Goal: Task Accomplishment & Management: Manage account settings

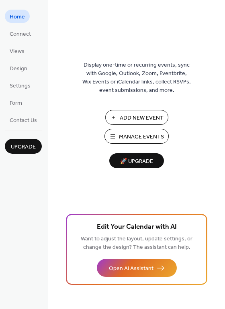
click at [142, 137] on span "Manage Events" at bounding box center [141, 137] width 45 height 8
click at [125, 135] on span "Manage Events" at bounding box center [141, 137] width 45 height 8
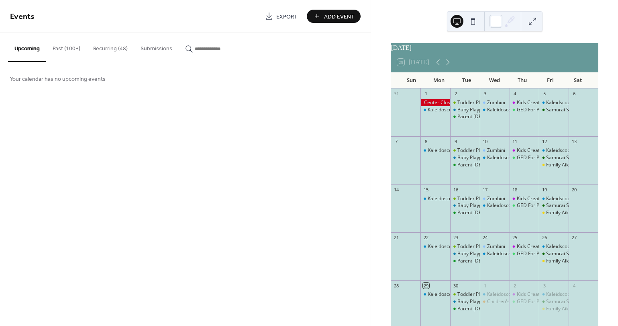
click at [106, 51] on button "Recurring (48)" at bounding box center [110, 47] width 47 height 29
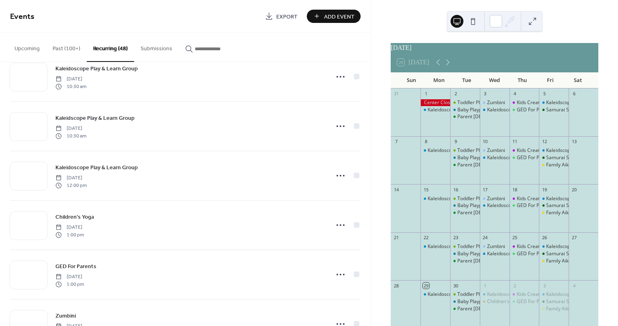
scroll to position [1736, 0]
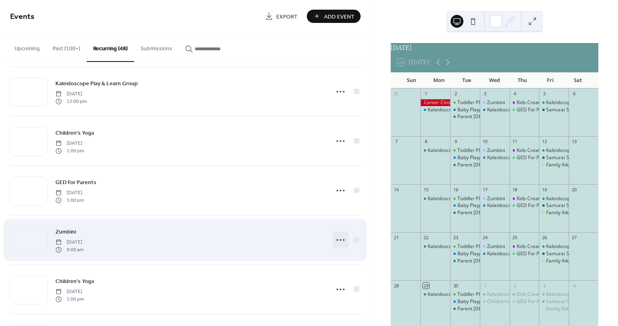
click at [334, 239] on icon at bounding box center [340, 239] width 13 height 13
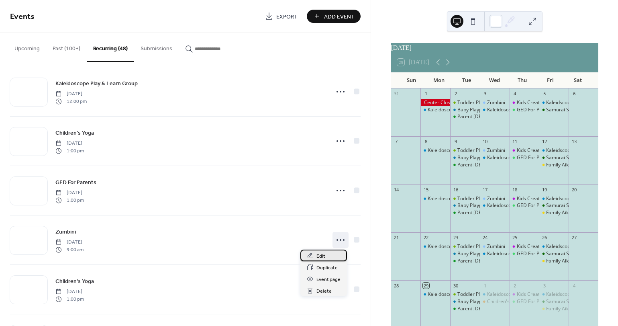
click at [325, 257] on div "Edit" at bounding box center [323, 255] width 47 height 12
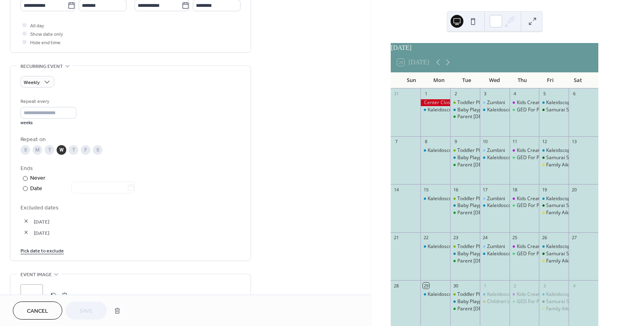
scroll to position [342, 0]
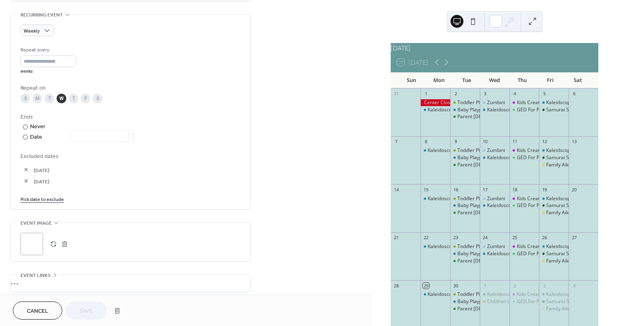
click at [48, 203] on link "Pick date to exclude" at bounding box center [41, 198] width 43 height 8
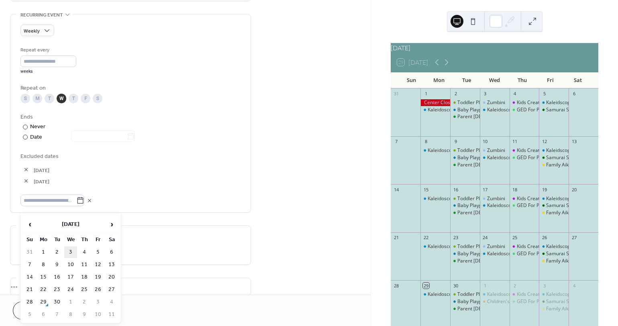
click at [71, 251] on td "3" at bounding box center [70, 252] width 13 height 12
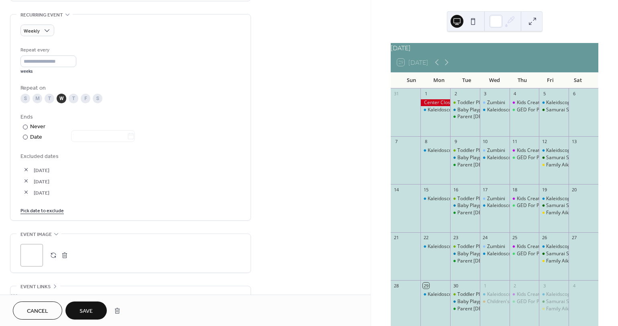
click at [47, 214] on link "Pick date to exclude" at bounding box center [41, 210] width 43 height 8
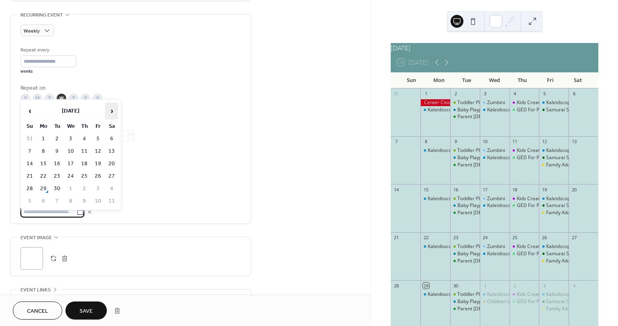
click at [112, 111] on span "›" at bounding box center [112, 111] width 12 height 16
click at [70, 139] on td "1" at bounding box center [70, 139] width 13 height 12
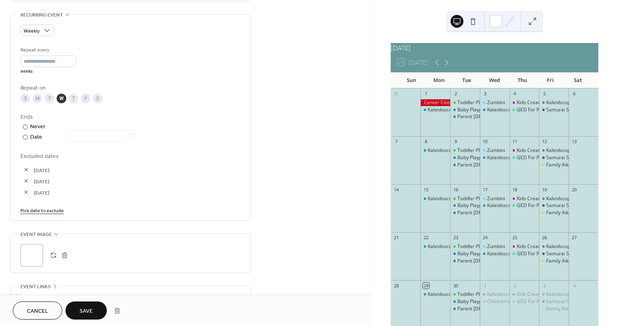
click at [86, 307] on span "Save" at bounding box center [86, 311] width 13 height 8
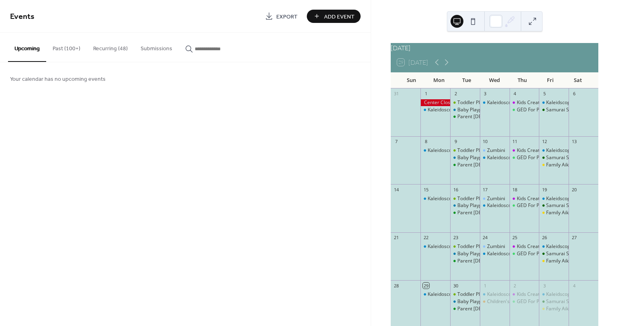
click at [105, 47] on button "Recurring (48)" at bounding box center [110, 47] width 47 height 29
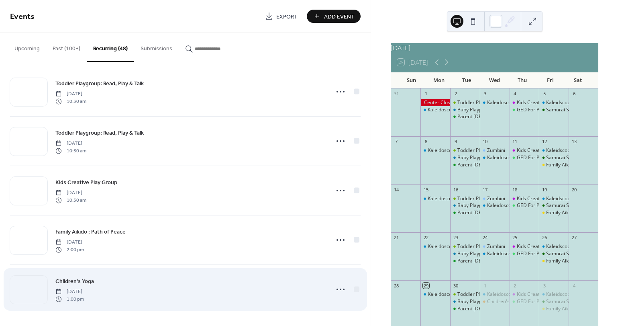
scroll to position [1862, 0]
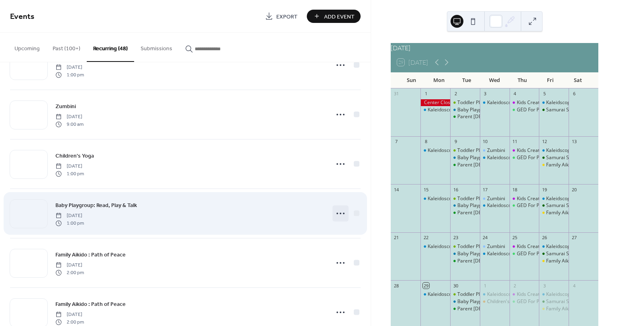
click at [337, 212] on icon at bounding box center [340, 213] width 13 height 13
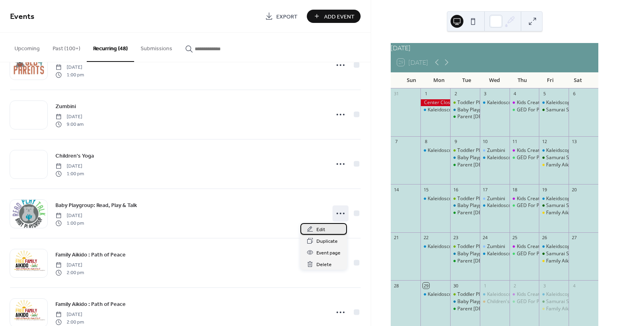
click at [320, 229] on span "Edit" at bounding box center [320, 229] width 9 height 8
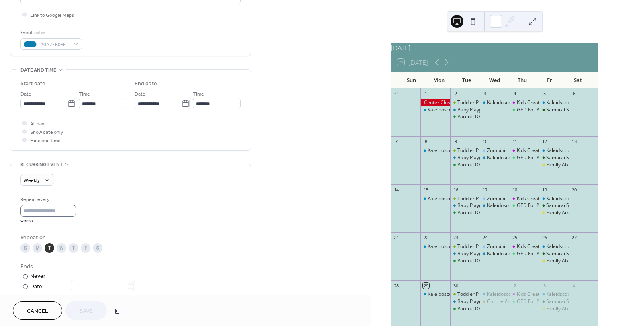
scroll to position [263, 0]
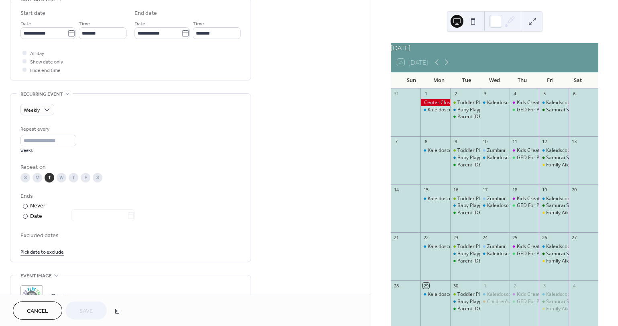
click at [35, 255] on link "Pick date to exclude" at bounding box center [41, 251] width 43 height 8
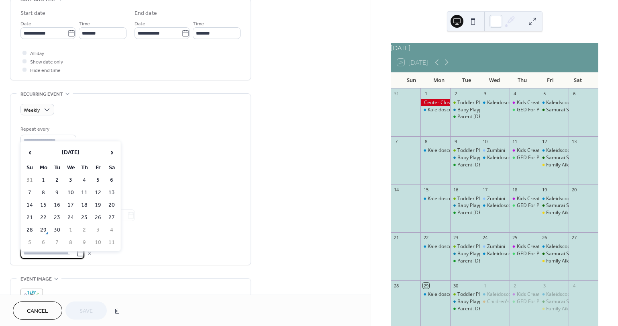
click at [110, 154] on span "›" at bounding box center [112, 152] width 12 height 16
click at [57, 179] on td "30" at bounding box center [57, 180] width 13 height 12
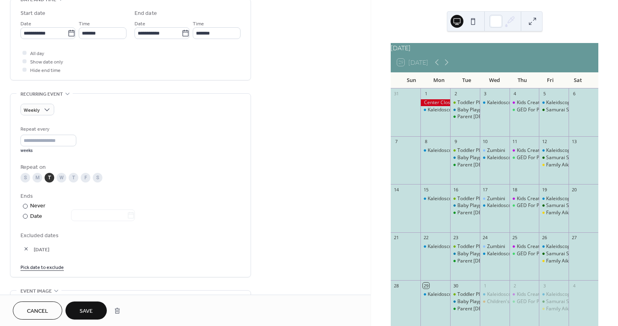
click at [84, 307] on span "Save" at bounding box center [86, 311] width 13 height 8
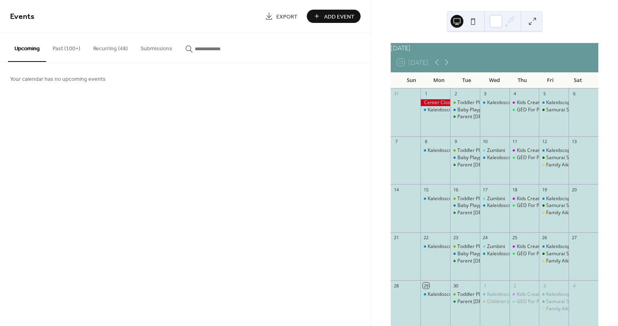
click at [32, 49] on button "Upcoming" at bounding box center [27, 47] width 38 height 29
click at [110, 48] on button "Recurring (48)" at bounding box center [110, 47] width 47 height 29
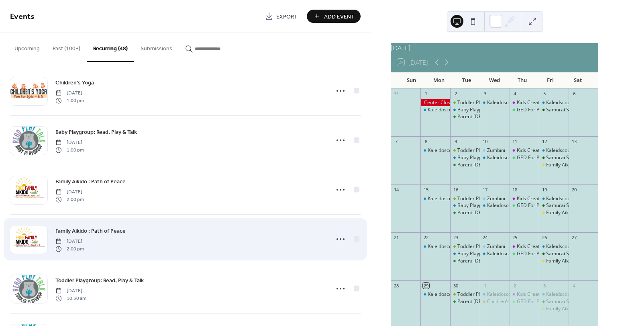
scroll to position [1870, 0]
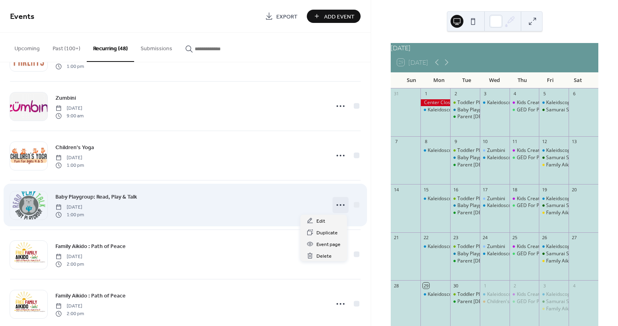
click at [335, 203] on icon at bounding box center [340, 204] width 13 height 13
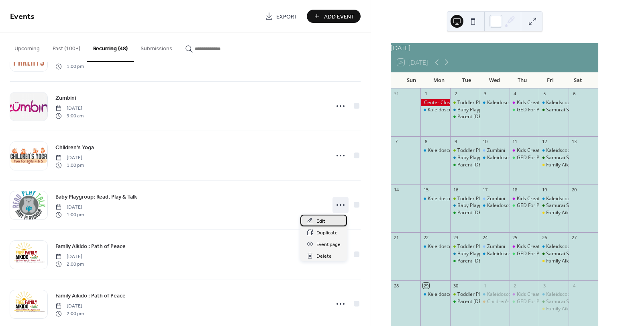
click at [318, 216] on div "Edit" at bounding box center [323, 220] width 47 height 12
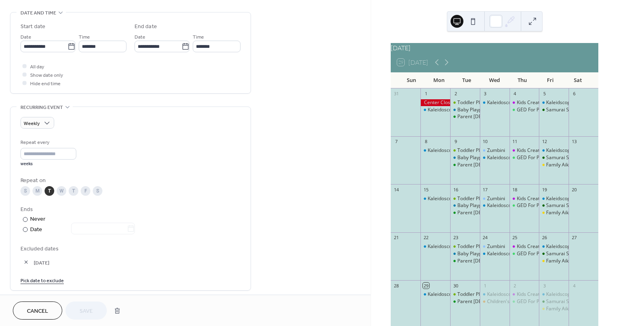
scroll to position [268, 0]
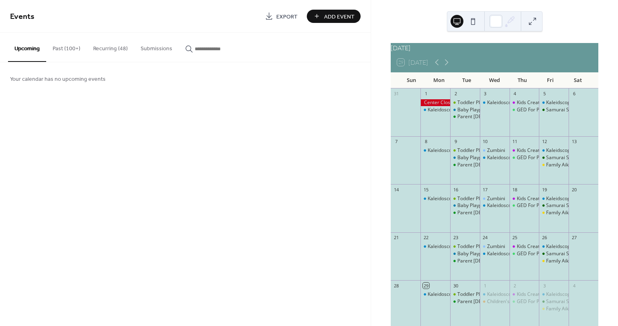
click at [113, 47] on button "Recurring (48)" at bounding box center [110, 47] width 47 height 29
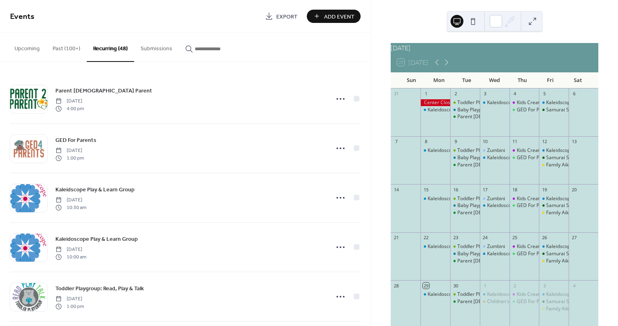
click at [228, 50] on input "button" at bounding box center [219, 49] width 48 height 8
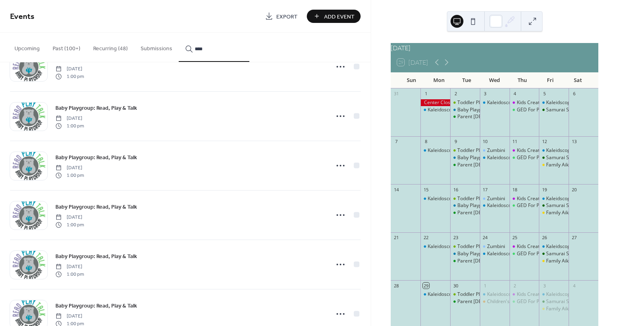
scroll to position [255, 0]
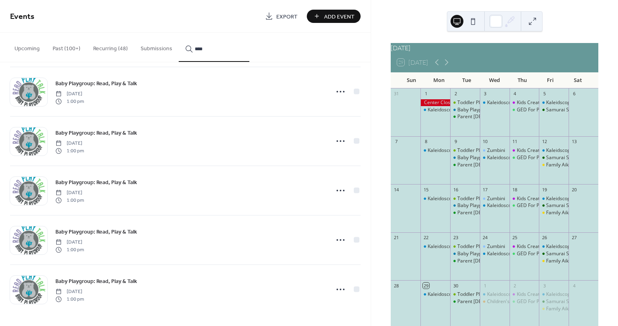
type input "****"
click at [340, 289] on icon at bounding box center [340, 289] width 13 height 13
click at [321, 240] on span "Edit" at bounding box center [320, 241] width 9 height 8
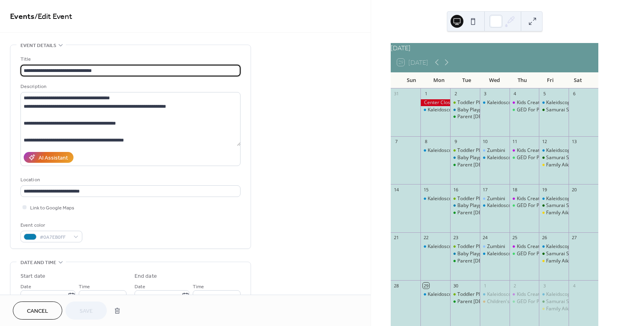
click at [33, 308] on span "Cancel" at bounding box center [37, 311] width 21 height 8
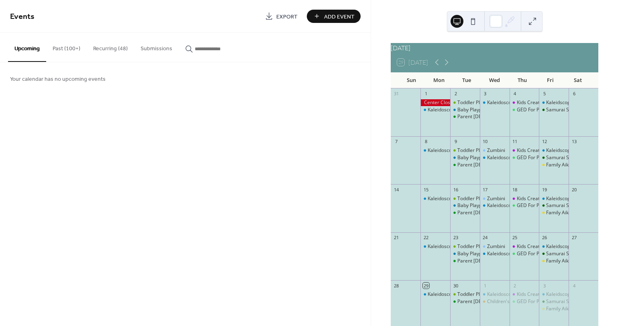
click at [105, 49] on button "Recurring (48)" at bounding box center [110, 47] width 47 height 29
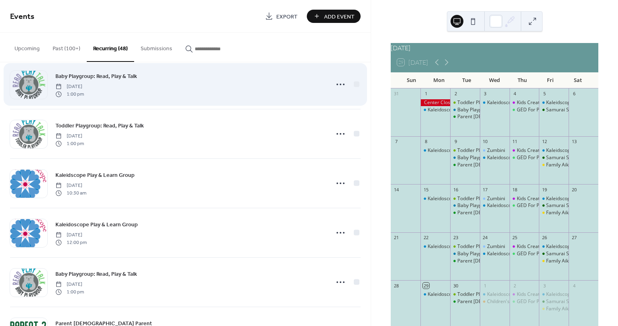
scroll to position [681, 0]
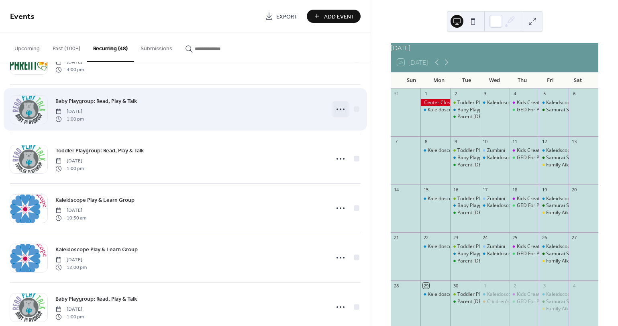
click at [337, 109] on circle at bounding box center [338, 109] width 2 height 2
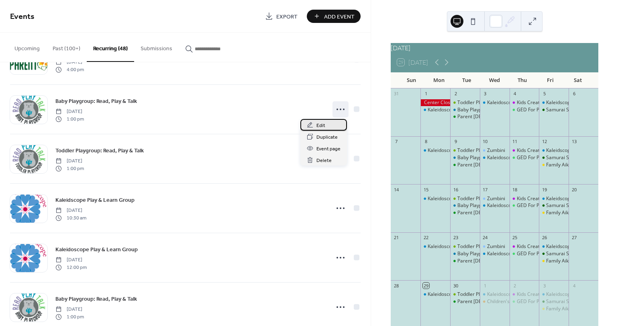
click at [325, 126] on div "Edit" at bounding box center [323, 125] width 47 height 12
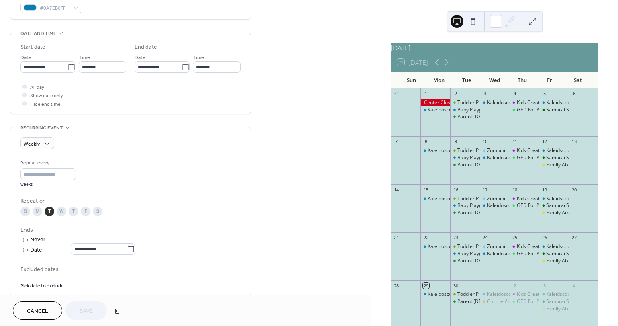
scroll to position [291, 0]
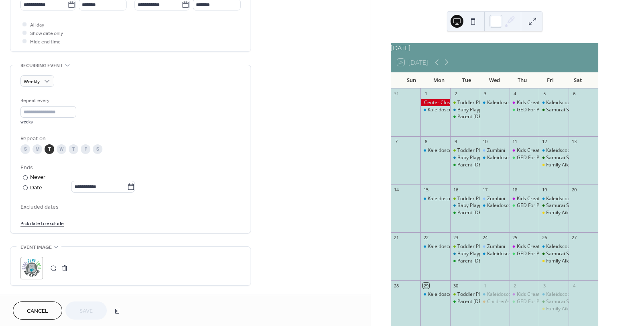
click at [47, 225] on link "Pick date to exclude" at bounding box center [41, 222] width 43 height 8
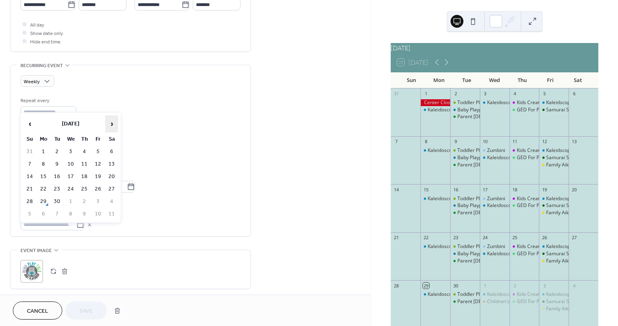
click at [117, 122] on span "›" at bounding box center [112, 124] width 12 height 16
click at [55, 152] on td "30" at bounding box center [57, 152] width 13 height 12
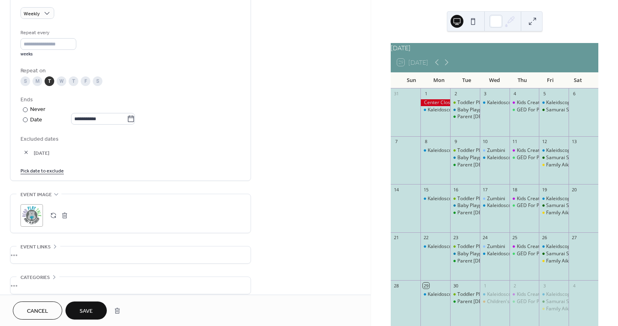
scroll to position [401, 0]
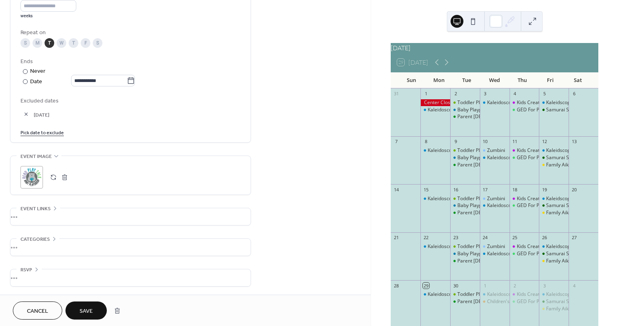
click at [90, 310] on span "Save" at bounding box center [86, 311] width 13 height 8
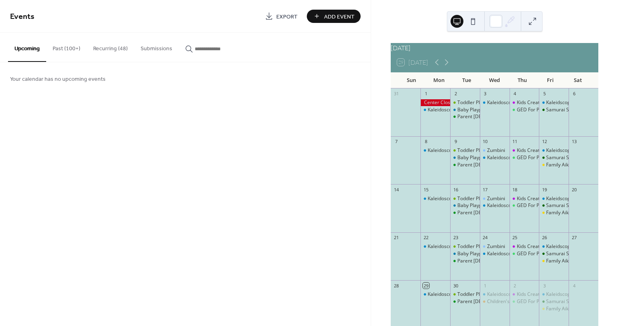
click at [205, 49] on input "button" at bounding box center [219, 49] width 48 height 8
type input "*"
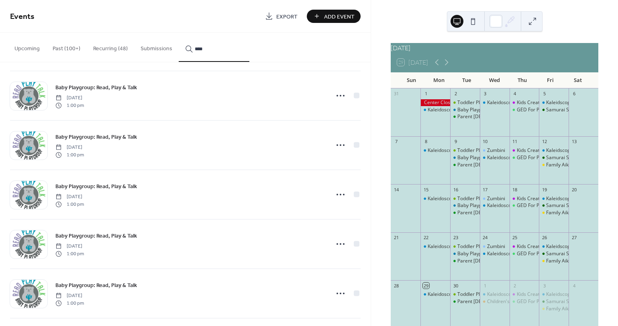
scroll to position [255, 0]
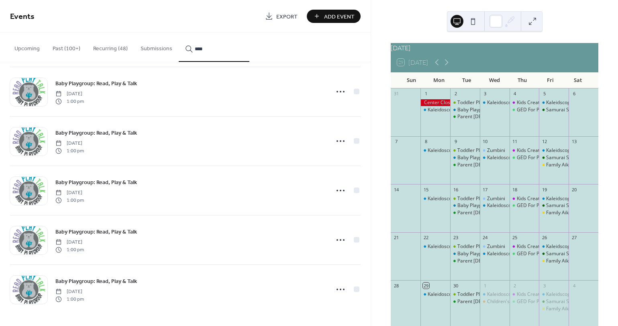
type input "****"
click at [339, 238] on icon at bounding box center [340, 239] width 13 height 13
click at [319, 252] on span "Edit" at bounding box center [320, 256] width 9 height 8
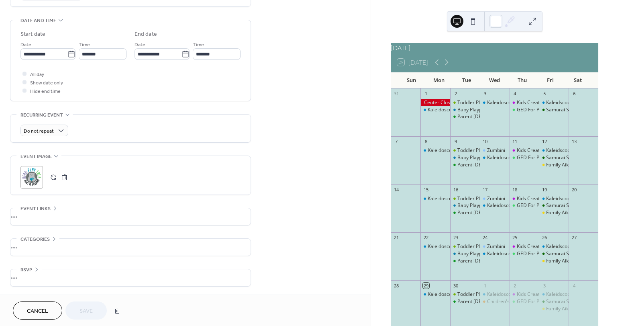
scroll to position [78, 0]
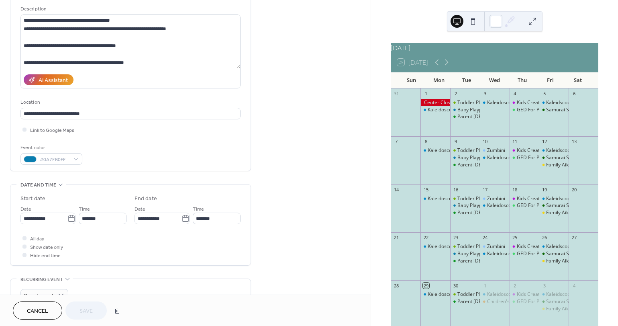
click at [42, 305] on button "Cancel" at bounding box center [37, 310] width 49 height 18
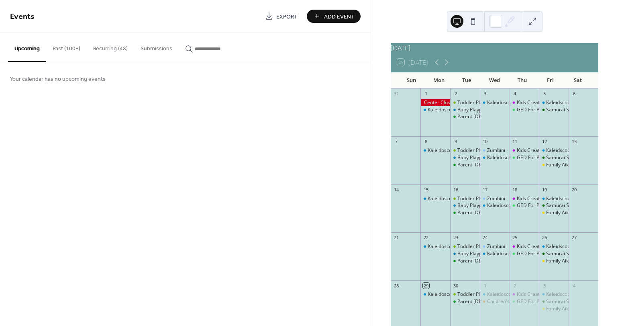
click at [29, 47] on button "Upcoming" at bounding box center [27, 47] width 38 height 29
click at [207, 50] on input "button" at bounding box center [219, 49] width 48 height 8
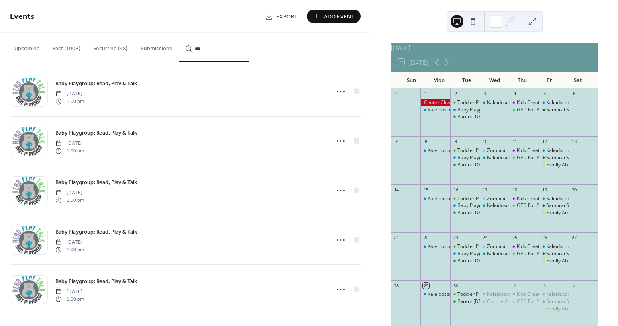
scroll to position [255, 0]
type input "***"
click at [337, 192] on icon at bounding box center [340, 190] width 13 height 13
click at [323, 205] on span "Edit" at bounding box center [320, 206] width 9 height 8
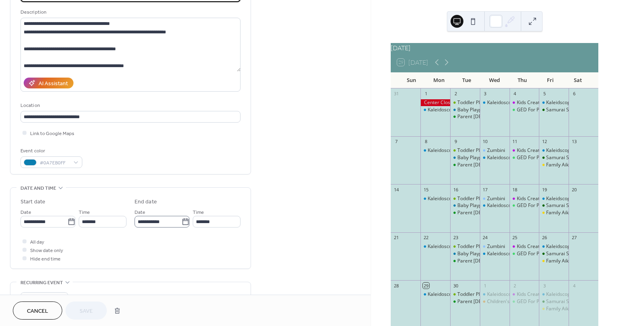
scroll to position [180, 0]
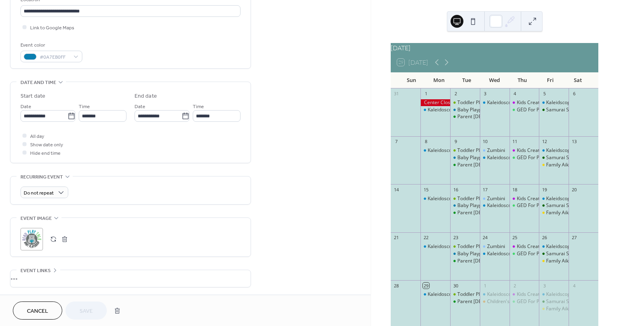
click at [40, 311] on span "Cancel" at bounding box center [37, 311] width 21 height 8
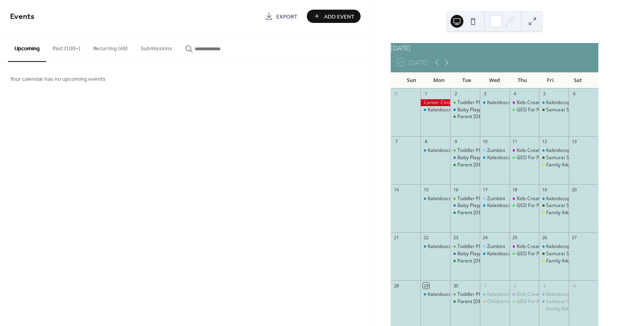
click at [195, 48] on input "button" at bounding box center [219, 49] width 48 height 8
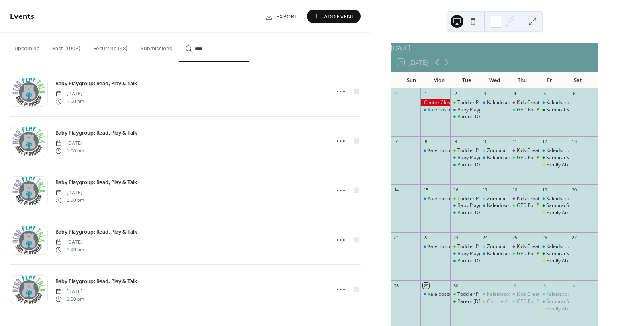
scroll to position [255, 0]
type input "****"
click at [337, 141] on icon at bounding box center [340, 141] width 13 height 13
click at [327, 157] on div "Edit" at bounding box center [323, 157] width 47 height 12
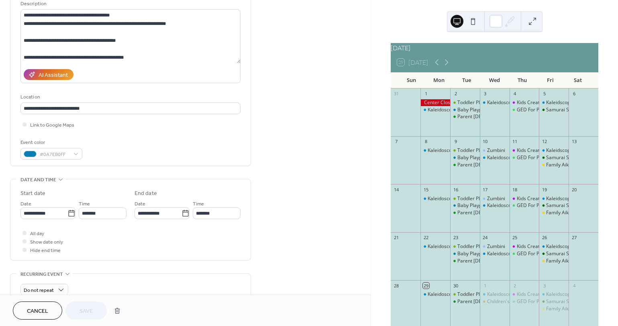
scroll to position [12, 0]
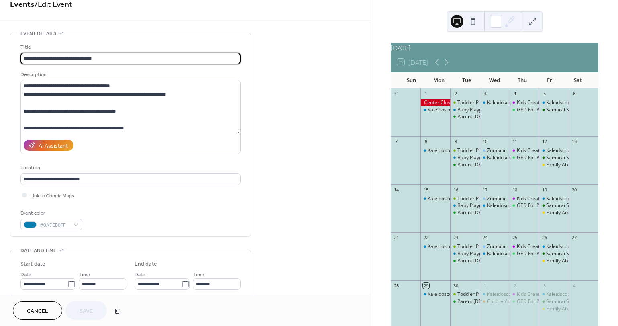
click at [39, 308] on span "Cancel" at bounding box center [37, 311] width 21 height 8
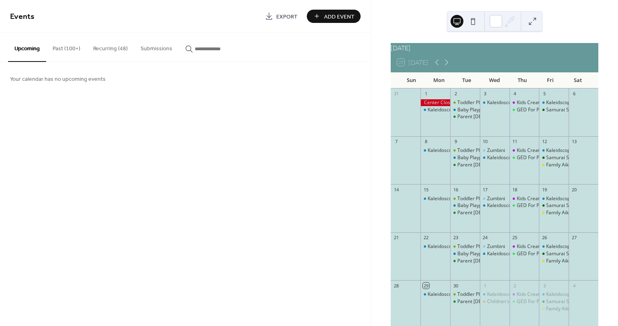
click at [206, 49] on input "button" at bounding box center [219, 49] width 48 height 8
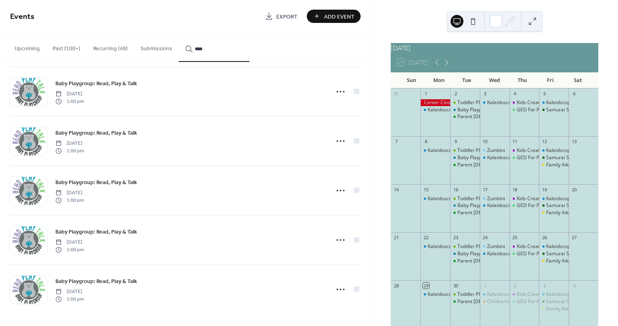
scroll to position [255, 0]
type input "****"
click at [337, 288] on icon at bounding box center [340, 289] width 13 height 13
click at [321, 241] on span "Edit" at bounding box center [320, 241] width 9 height 8
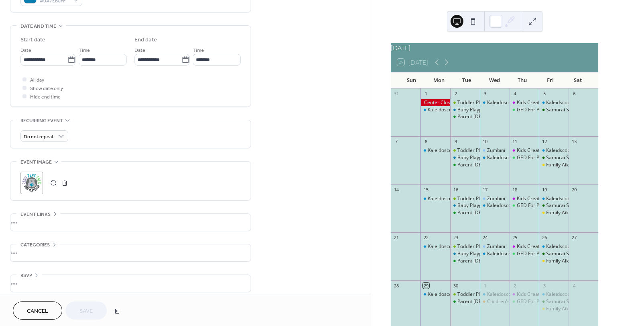
scroll to position [244, 0]
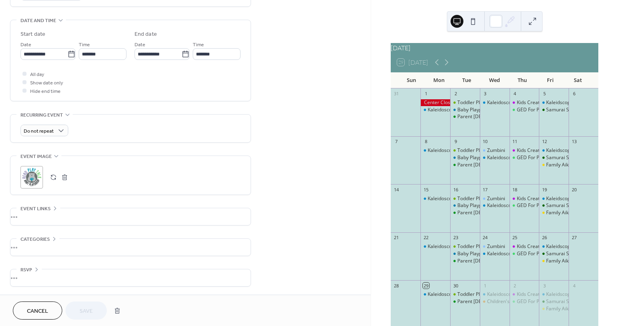
click at [35, 307] on span "Cancel" at bounding box center [37, 311] width 21 height 8
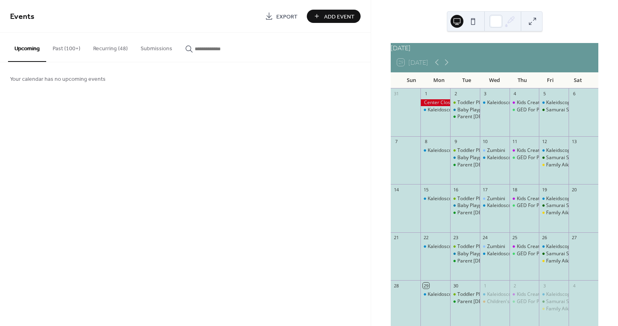
click at [198, 52] on input "button" at bounding box center [219, 49] width 48 height 8
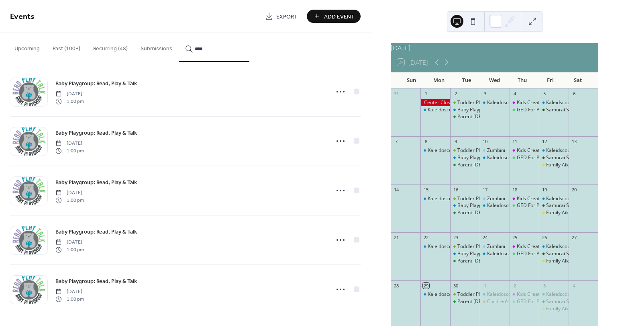
scroll to position [255, 0]
type input "****"
click at [334, 239] on icon at bounding box center [340, 239] width 13 height 13
click at [325, 256] on div "Edit" at bounding box center [323, 255] width 47 height 12
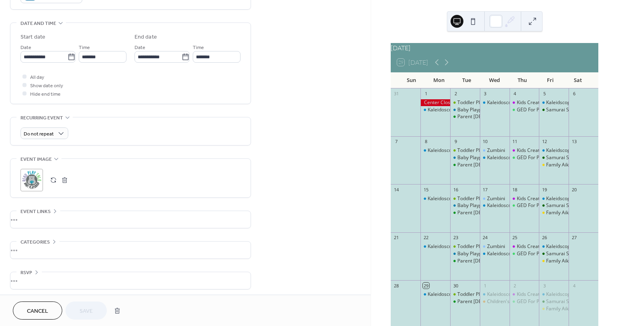
scroll to position [244, 0]
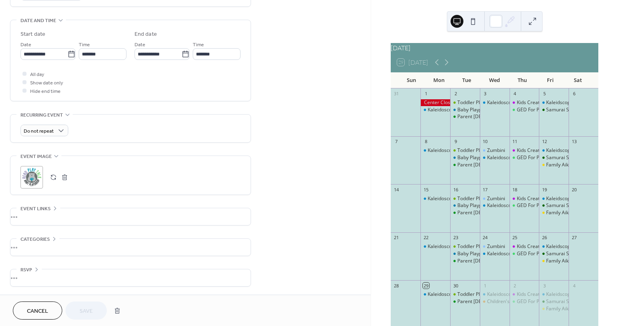
click at [41, 312] on span "Cancel" at bounding box center [37, 311] width 21 height 8
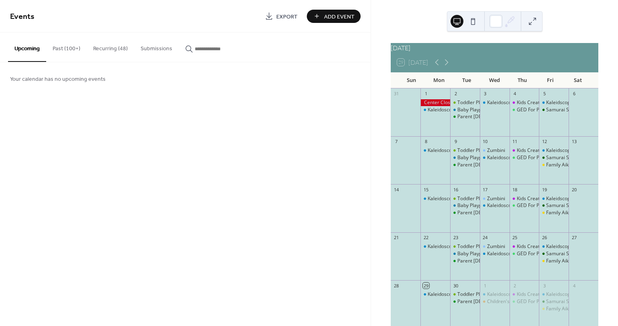
click at [207, 51] on input "button" at bounding box center [219, 49] width 48 height 8
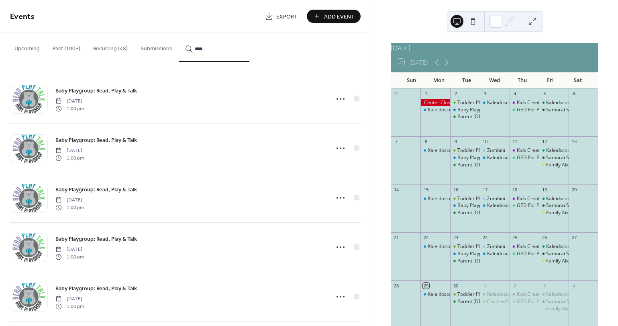
scroll to position [500, 0]
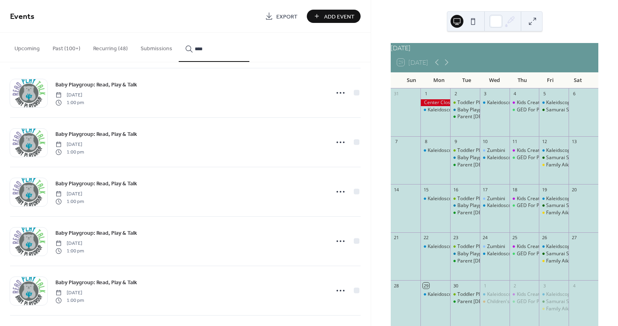
type input "****"
click at [337, 190] on icon at bounding box center [340, 191] width 13 height 13
click at [327, 209] on div "Edit" at bounding box center [323, 208] width 47 height 12
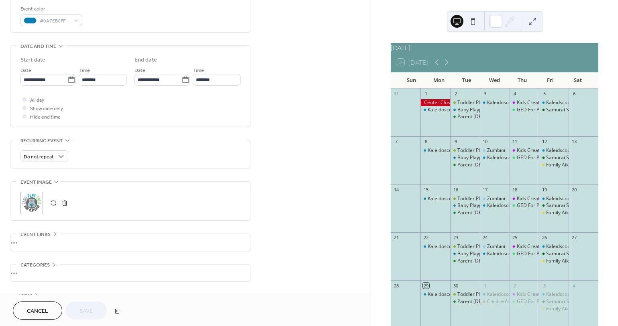
scroll to position [244, 0]
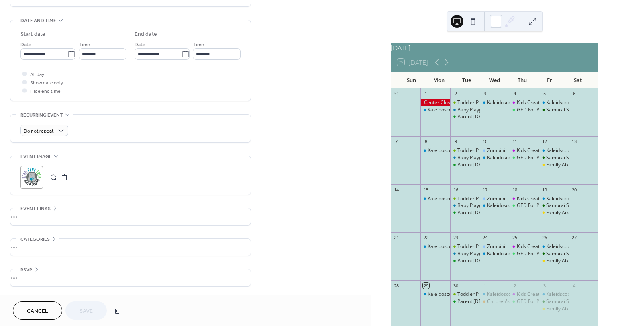
click at [41, 307] on span "Cancel" at bounding box center [37, 311] width 21 height 8
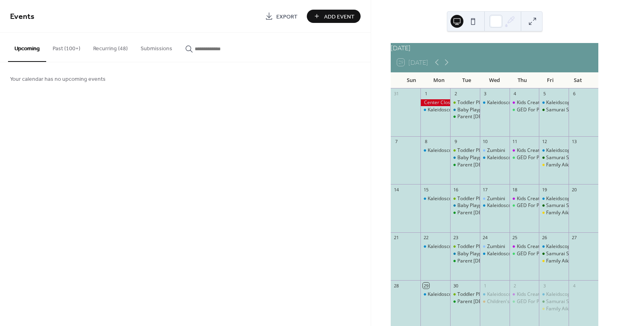
click at [110, 49] on button "Recurring (48)" at bounding box center [110, 47] width 47 height 29
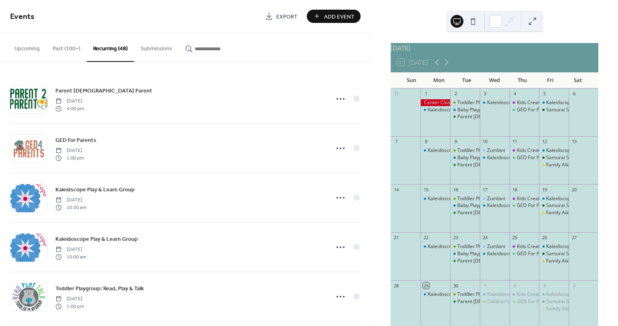
click at [238, 47] on input "button" at bounding box center [219, 49] width 48 height 8
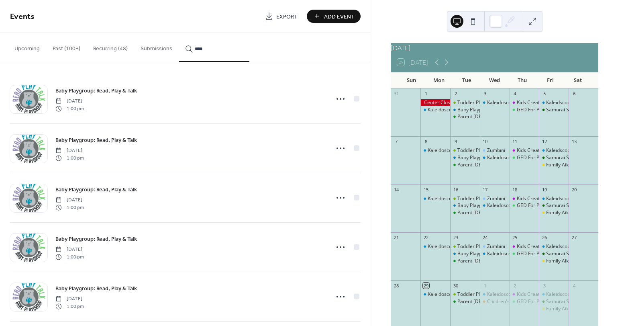
scroll to position [2, 0]
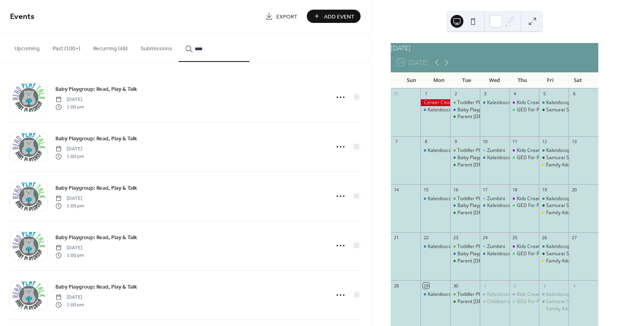
type input "****"
click at [339, 95] on icon at bounding box center [340, 97] width 13 height 13
click at [326, 112] on div "Edit" at bounding box center [323, 114] width 47 height 12
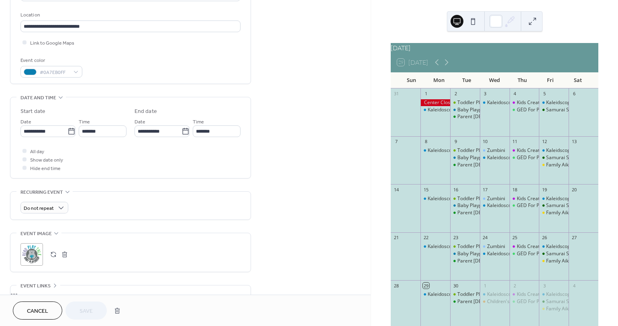
scroll to position [244, 0]
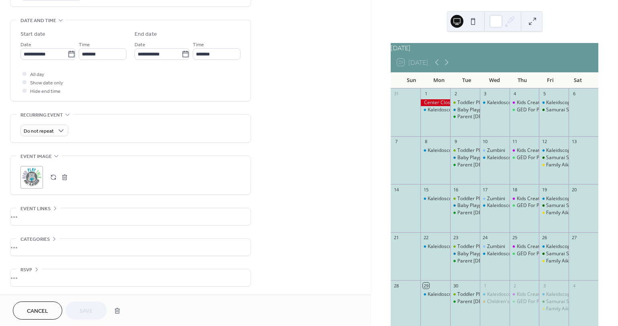
click at [38, 311] on span "Cancel" at bounding box center [37, 311] width 21 height 8
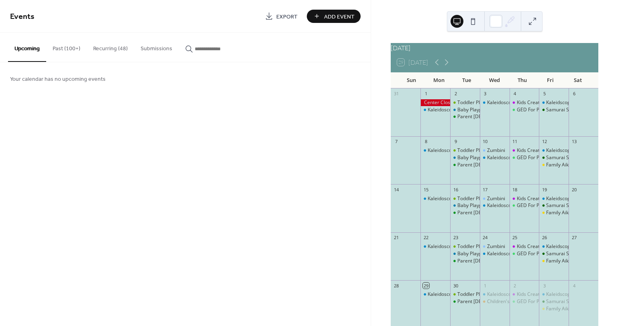
click at [105, 47] on button "Recurring (48)" at bounding box center [110, 47] width 47 height 29
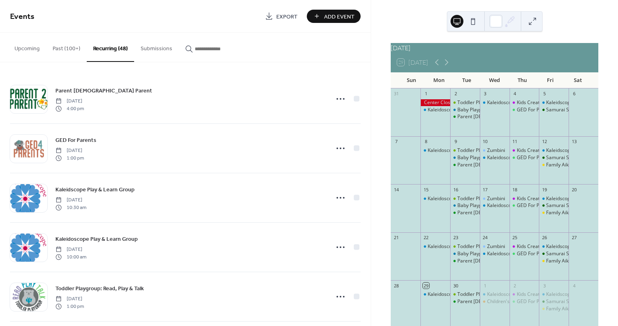
click at [151, 48] on button "Submissions" at bounding box center [156, 47] width 45 height 29
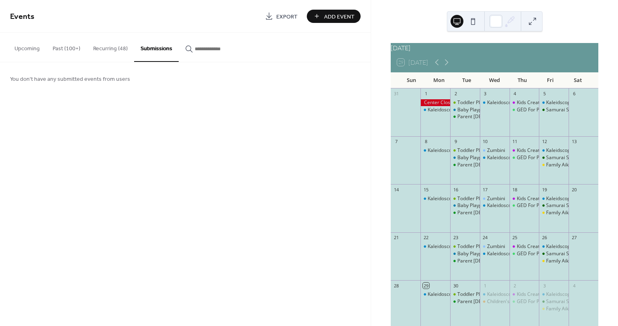
click at [117, 49] on button "Recurring (48)" at bounding box center [110, 47] width 47 height 29
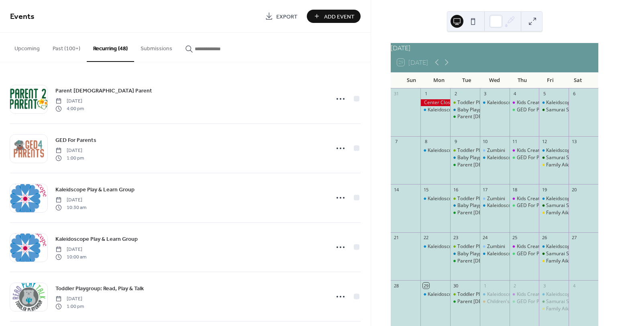
click at [27, 48] on button "Upcoming" at bounding box center [27, 47] width 38 height 29
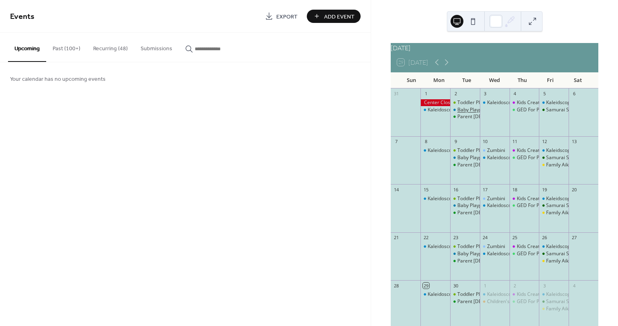
click at [468, 113] on div "Baby Playgroup: Read, Play & Talk" at bounding box center [495, 109] width 76 height 7
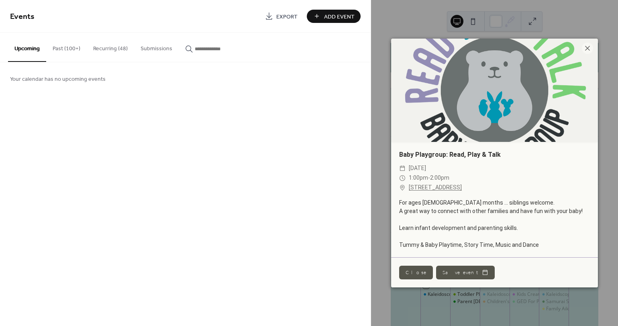
click at [578, 149] on div "Baby Playgroup: Read, Play & Talk ​ Tuesday, September 2, 2025 ​ 1:00pm - 2:00p…" at bounding box center [494, 199] width 207 height 115
drag, startPoint x: 483, startPoint y: 169, endPoint x: 398, endPoint y: 170, distance: 85.6
click at [398, 170] on div "​ Tuesday, September 2, 2025 ​ 1:00pm - 2:00pm ​ 310 SW H Street, Grants Pass" at bounding box center [494, 177] width 207 height 29
click at [584, 50] on icon at bounding box center [588, 48] width 10 height 10
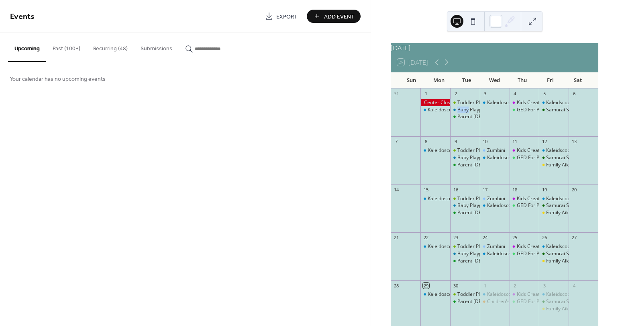
click at [113, 50] on button "Recurring (48)" at bounding box center [110, 47] width 47 height 29
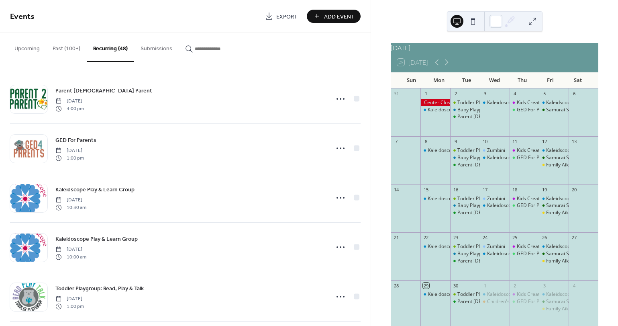
click at [210, 51] on input "button" at bounding box center [219, 49] width 48 height 8
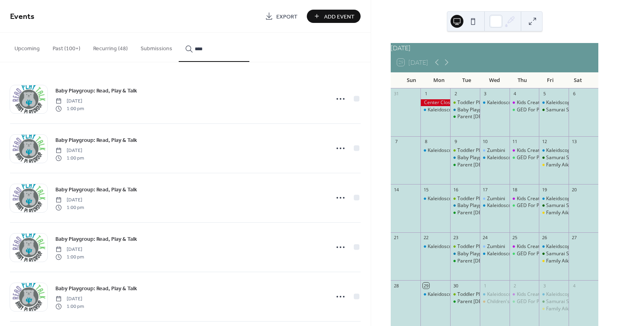
type input "****"
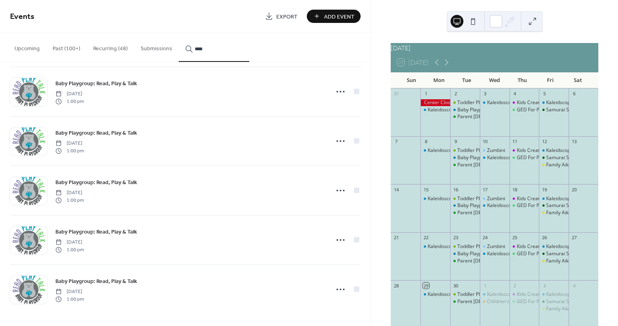
scroll to position [255, 0]
click at [335, 140] on icon at bounding box center [340, 141] width 13 height 13
click at [329, 156] on div "Edit" at bounding box center [323, 157] width 47 height 12
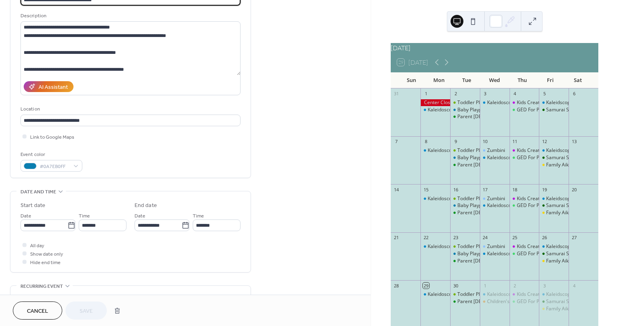
scroll to position [144, 0]
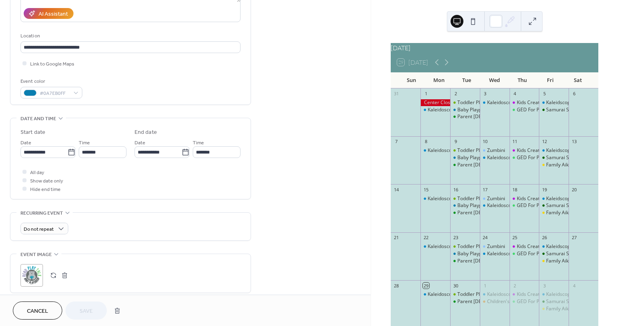
click at [42, 311] on span "Cancel" at bounding box center [37, 311] width 21 height 8
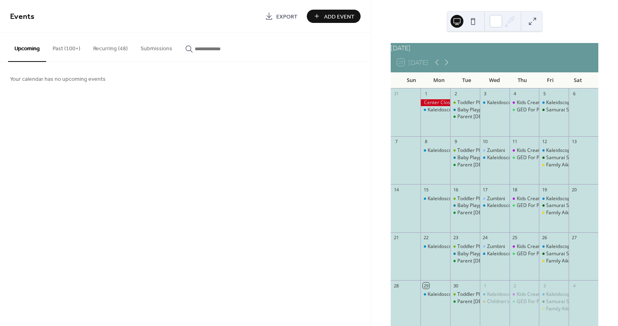
click at [107, 47] on button "Recurring (48)" at bounding box center [110, 47] width 47 height 29
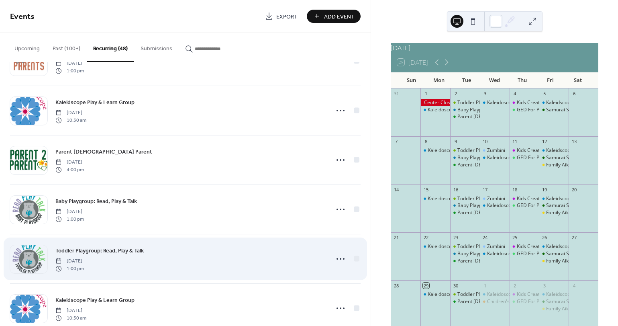
scroll to position [649, 0]
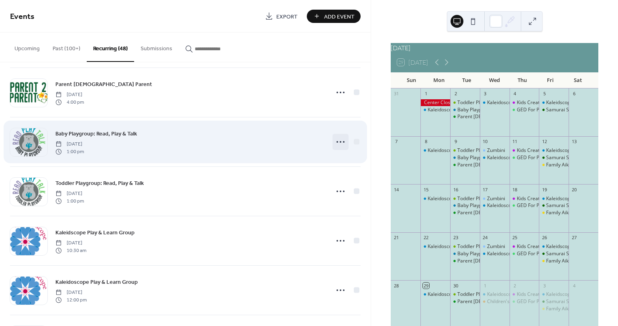
click at [337, 141] on icon at bounding box center [340, 141] width 13 height 13
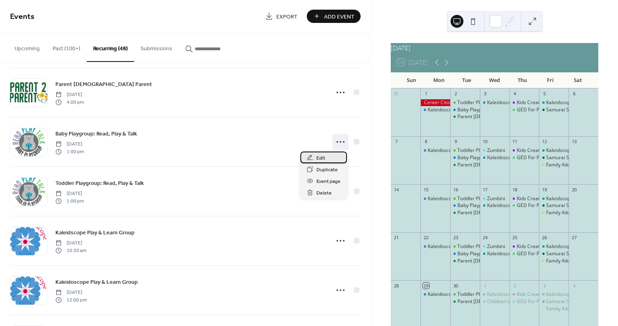
click at [325, 160] on span "Edit" at bounding box center [320, 158] width 9 height 8
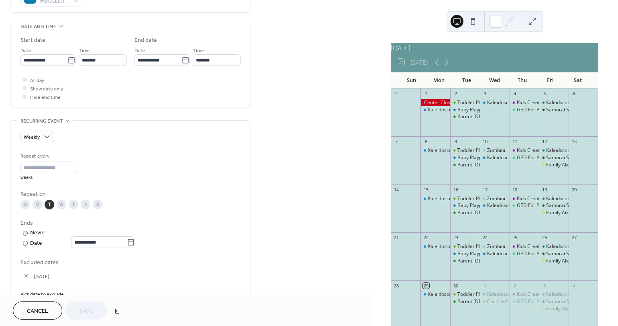
scroll to position [269, 0]
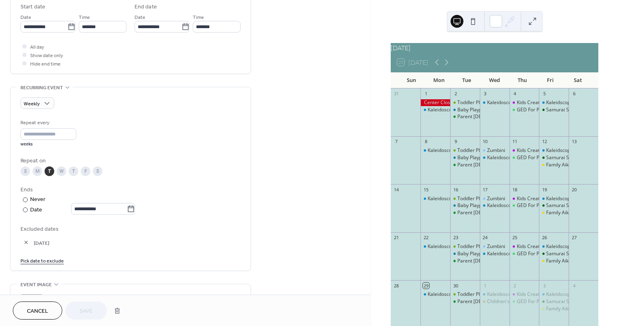
click at [38, 307] on span "Cancel" at bounding box center [37, 311] width 21 height 8
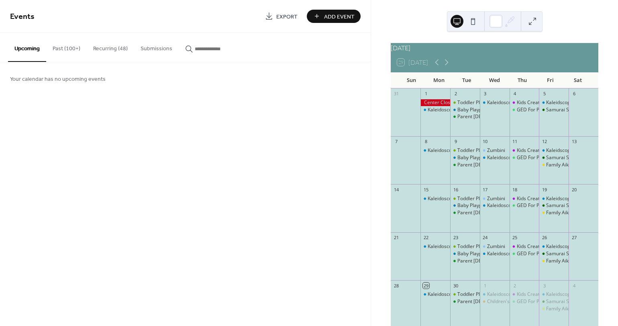
click at [112, 49] on button "Recurring (48)" at bounding box center [110, 47] width 47 height 29
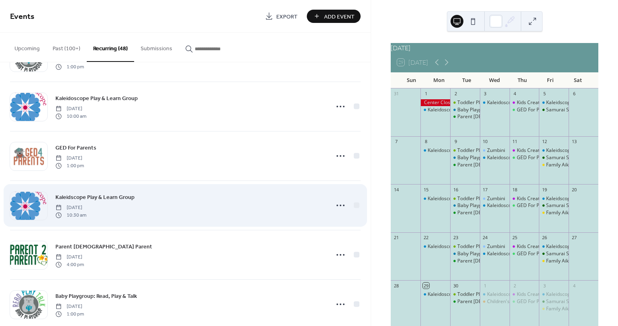
scroll to position [495, 0]
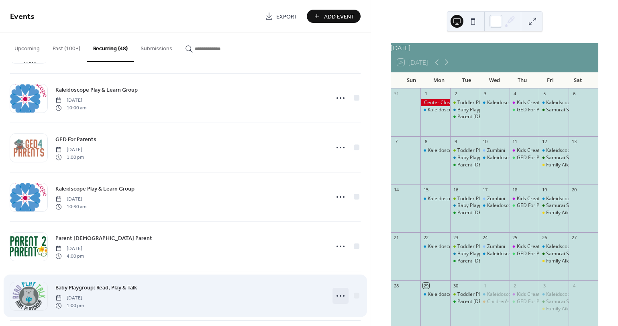
click at [339, 295] on icon at bounding box center [340, 295] width 13 height 13
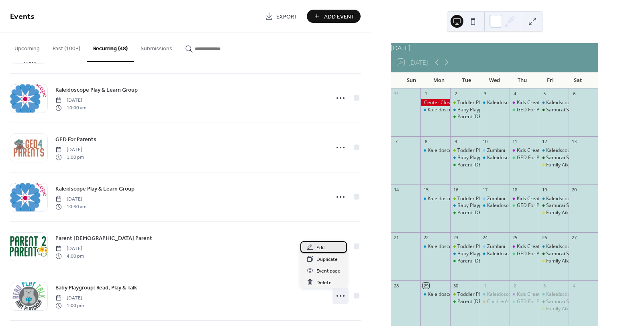
click at [324, 246] on span "Edit" at bounding box center [320, 247] width 9 height 8
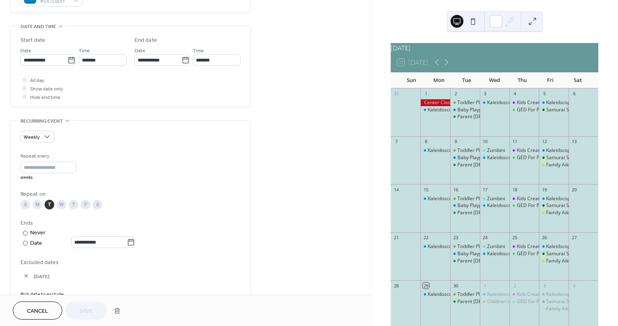
scroll to position [252, 0]
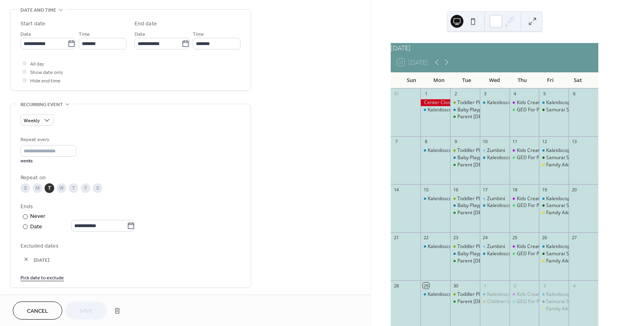
click at [43, 311] on span "Cancel" at bounding box center [37, 311] width 21 height 8
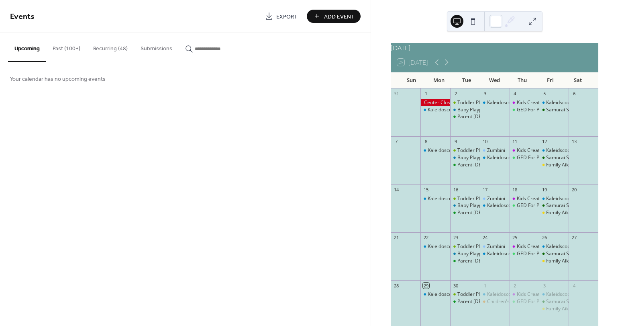
click at [99, 48] on button "Recurring (48)" at bounding box center [110, 47] width 47 height 29
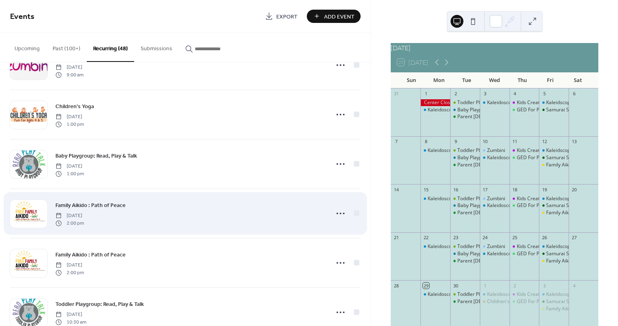
scroll to position [1909, 0]
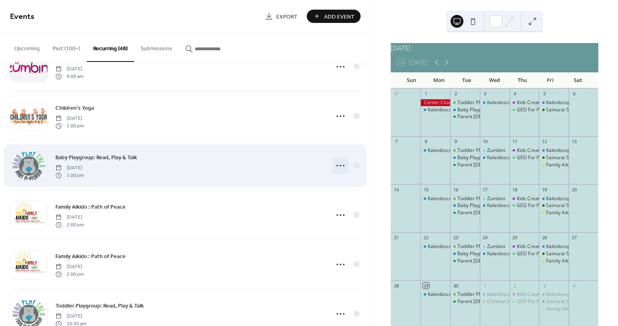
click at [337, 165] on icon at bounding box center [340, 165] width 13 height 13
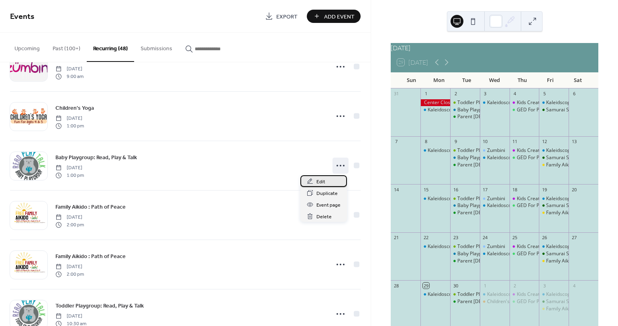
click at [328, 179] on div "Edit" at bounding box center [323, 181] width 47 height 12
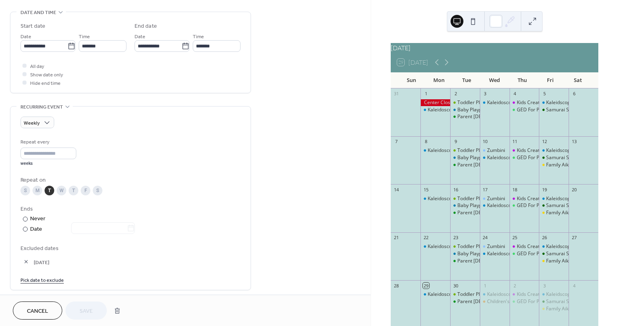
scroll to position [265, 0]
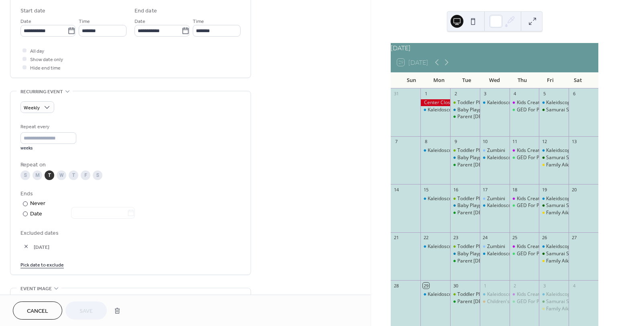
click at [46, 305] on button "Cancel" at bounding box center [37, 310] width 49 height 18
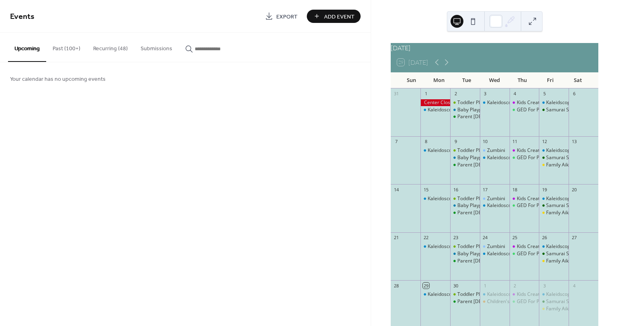
click at [105, 48] on button "Recurring (48)" at bounding box center [110, 47] width 47 height 29
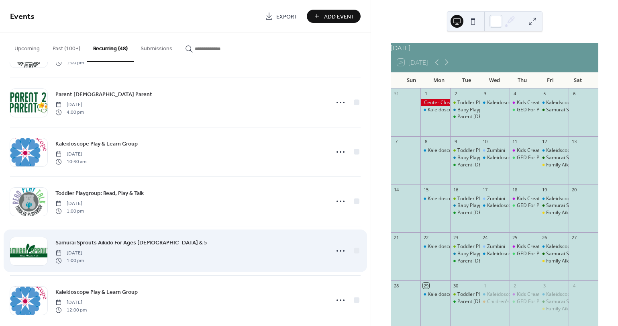
scroll to position [870, 0]
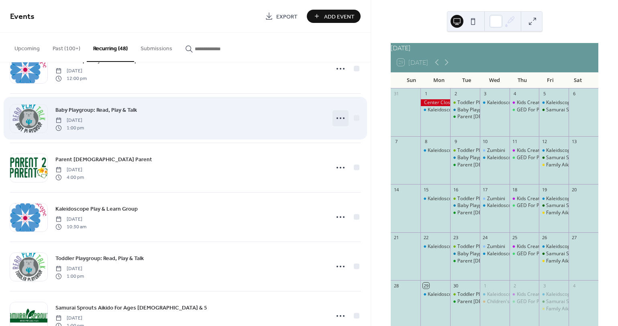
click at [336, 113] on icon at bounding box center [340, 118] width 13 height 13
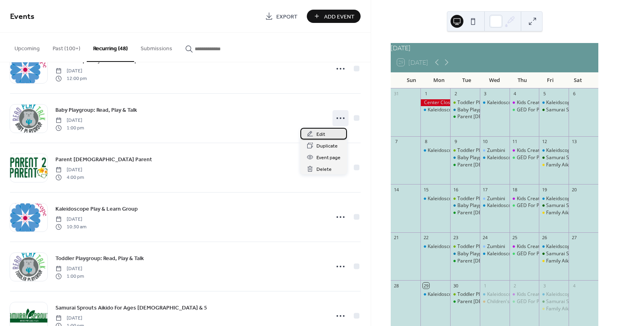
click at [319, 133] on span "Edit" at bounding box center [320, 134] width 9 height 8
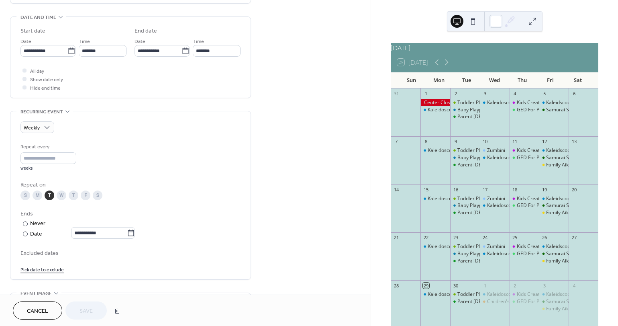
scroll to position [270, 0]
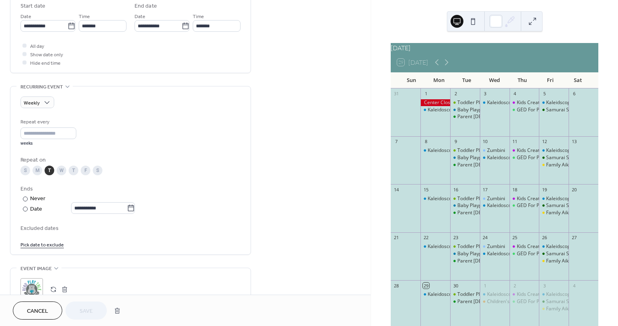
click at [42, 248] on link "Pick date to exclude" at bounding box center [41, 244] width 43 height 8
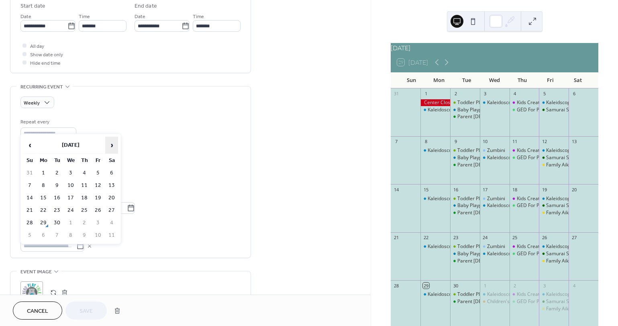
click at [112, 144] on span "›" at bounding box center [112, 145] width 12 height 16
click at [55, 174] on td "30" at bounding box center [57, 173] width 13 height 12
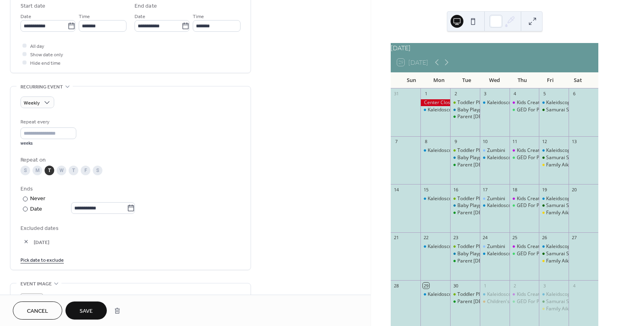
click at [91, 308] on span "Save" at bounding box center [86, 311] width 13 height 8
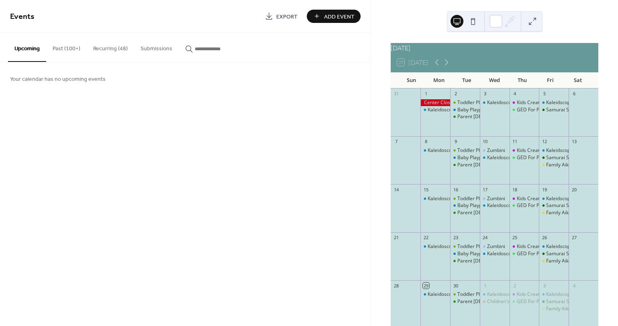
click at [335, 8] on div "Events Export Add Event" at bounding box center [185, 16] width 371 height 33
click at [333, 15] on span "Add Event" at bounding box center [339, 16] width 31 height 8
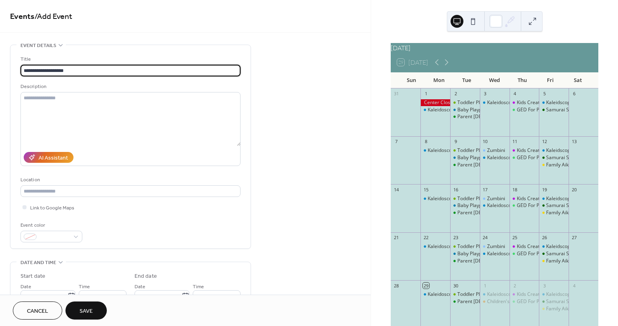
scroll to position [59, 0]
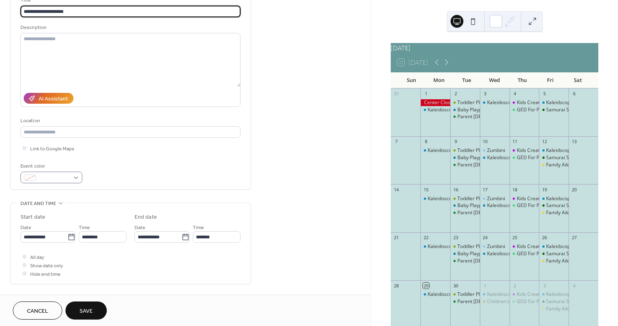
type input "**********"
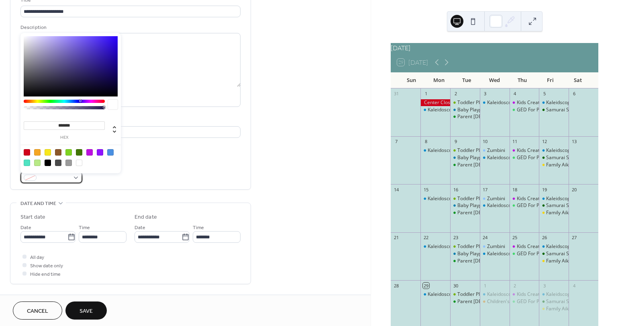
click at [55, 179] on span at bounding box center [55, 178] width 30 height 8
click at [29, 146] on div at bounding box center [71, 157] width 102 height 25
click at [25, 154] on div at bounding box center [27, 152] width 6 height 6
type input "*******"
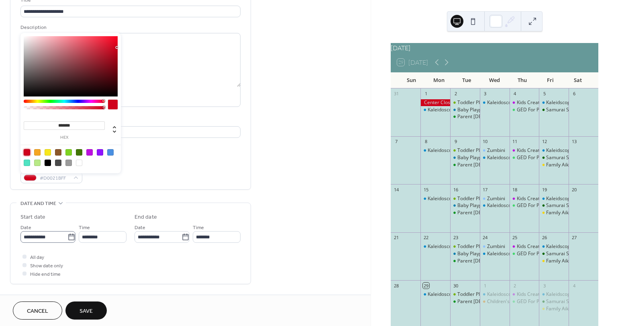
click at [67, 234] on label "**********" at bounding box center [47, 237] width 55 height 12
click at [67, 234] on input "**********" at bounding box center [43, 237] width 47 height 12
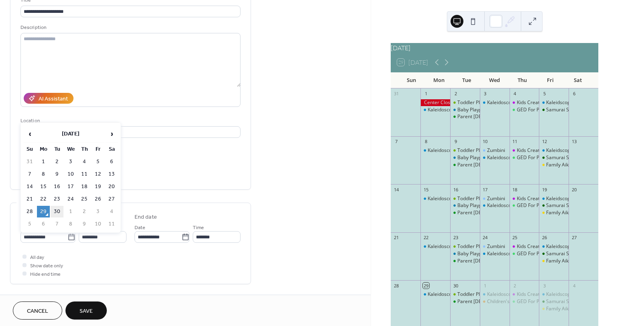
click at [59, 210] on td "30" at bounding box center [57, 212] width 13 height 12
type input "**********"
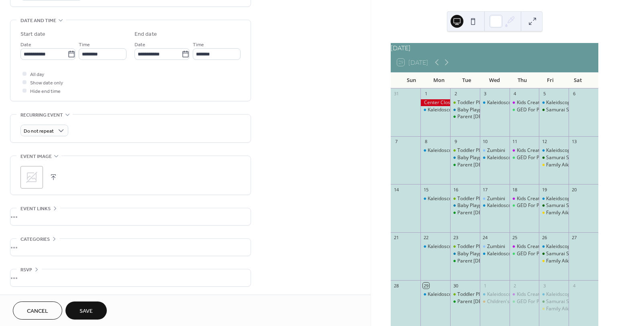
scroll to position [193, 0]
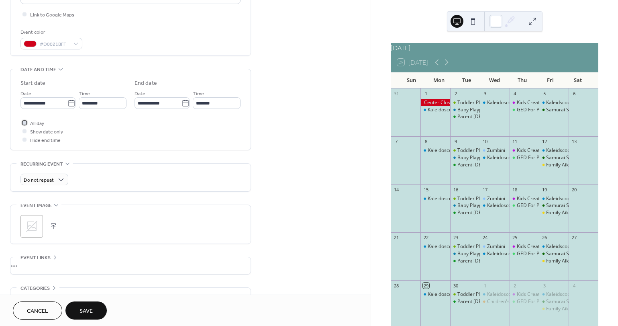
click at [25, 125] on div at bounding box center [24, 122] width 4 height 4
click at [98, 309] on button "Save" at bounding box center [85, 310] width 41 height 18
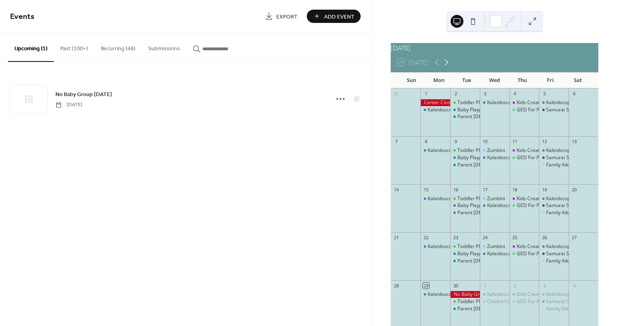
click at [449, 65] on icon at bounding box center [447, 62] width 4 height 6
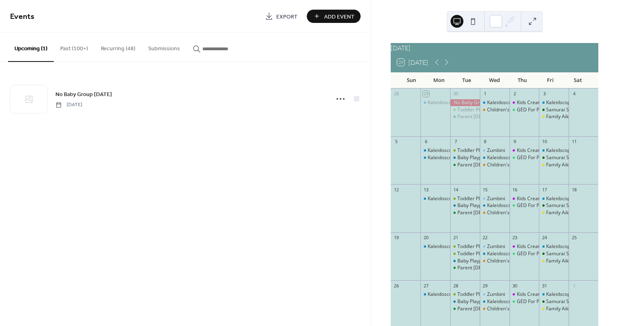
click at [573, 12] on div "October 2025 29 Today Sun Mon Tue Wed Thu Fri Sat 28 29 Kaleidoscope Play & Lea…" at bounding box center [494, 163] width 247 height 326
